Goal: Information Seeking & Learning: Check status

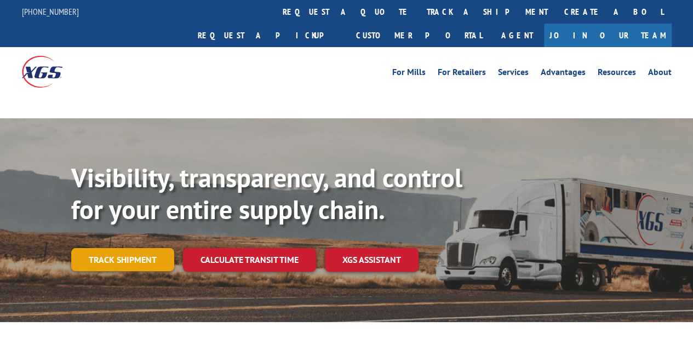
click at [101, 248] on link "Track shipment" at bounding box center [122, 259] width 103 height 23
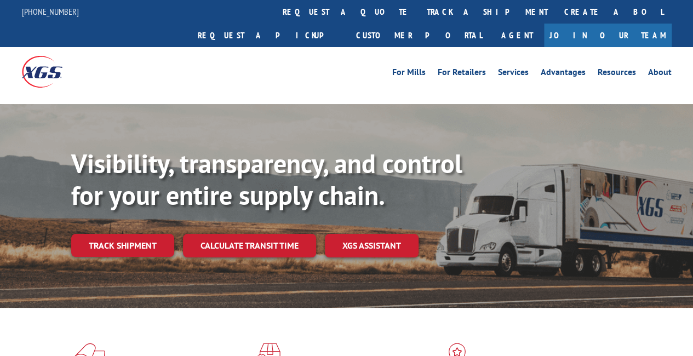
click at [110, 234] on div "Visibility, transparency, and control for your entire supply chain. Track shipm…" at bounding box center [382, 224] width 622 height 153
click at [111, 234] on link "Track shipment" at bounding box center [122, 245] width 103 height 23
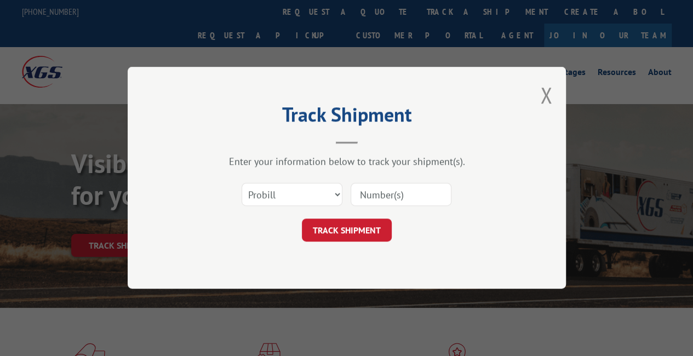
click at [396, 190] on input at bounding box center [400, 194] width 101 height 23
paste input "17501621"
type input "17501621"
click at [355, 227] on button "TRACK SHIPMENT" at bounding box center [347, 230] width 90 height 23
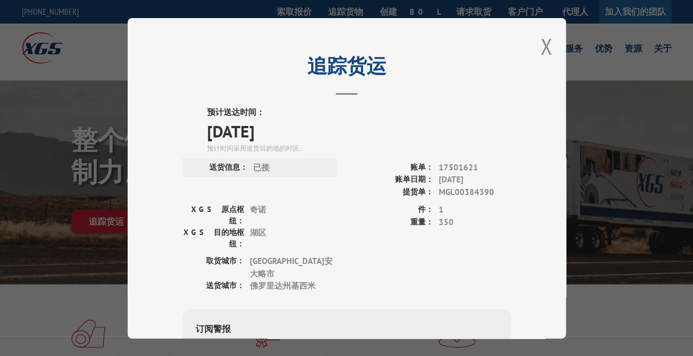
click at [617, 226] on div "追踪货运 预计送达时间： [DATE] 预计时间采用送货目的地的时区。 送货信息： 已接 账单： 17501621 账单日期： [DATE] 提货单： MGL…" at bounding box center [346, 178] width 693 height 356
